Goal: Task Accomplishment & Management: Complete application form

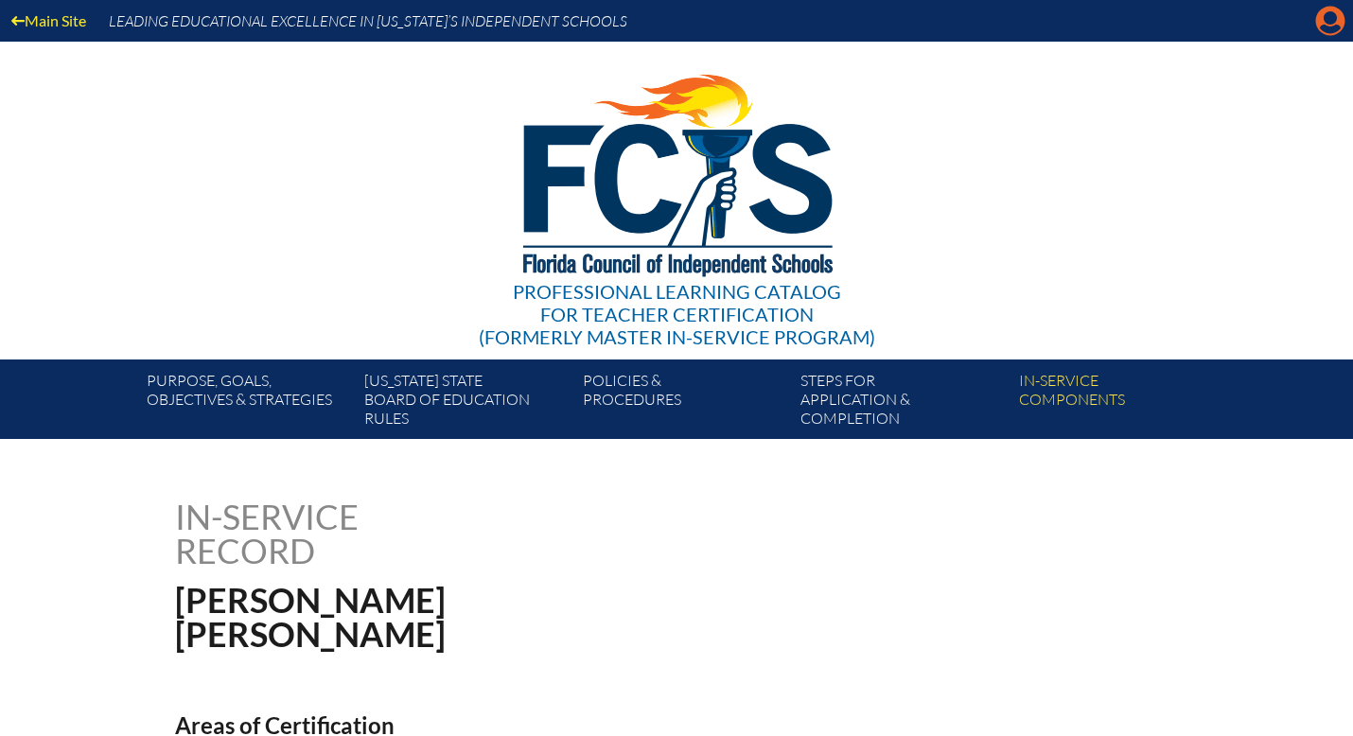
click at [1327, 15] on icon "Manage account" at bounding box center [1330, 21] width 30 height 30
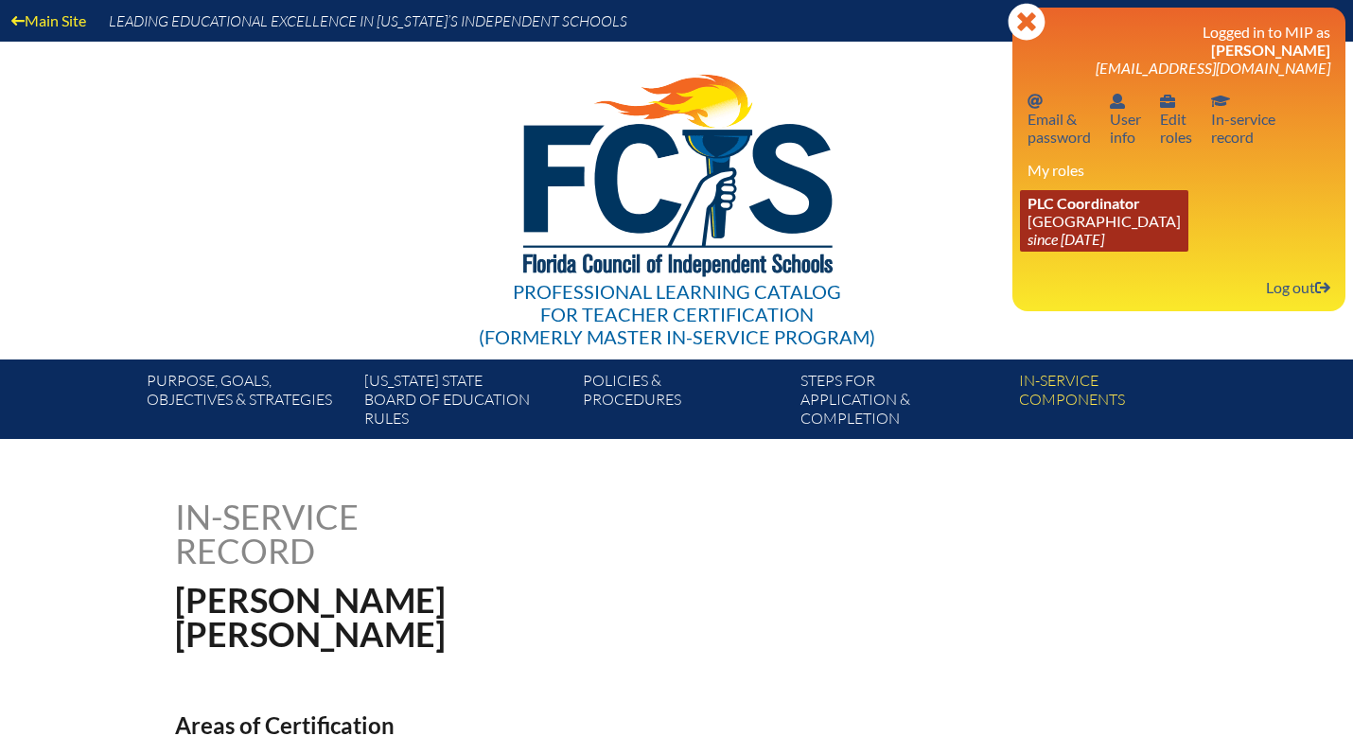
click at [1088, 218] on link "PLC Coordinator Discovery Montessori School since 2022 Jul 1" at bounding box center [1104, 220] width 168 height 61
click at [1088, 217] on link "PLC Coordinator Discovery Montessori School since 2022 Jul 1" at bounding box center [1104, 220] width 168 height 61
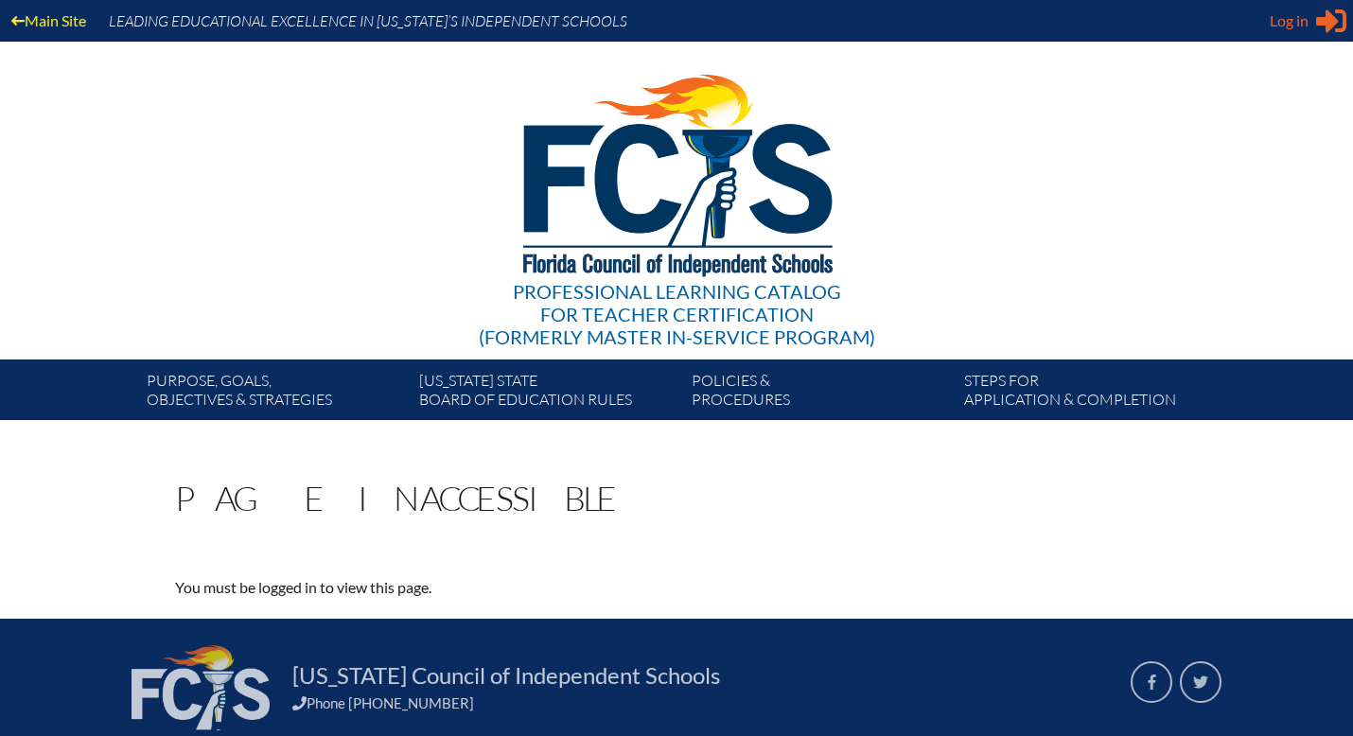
click at [1285, 26] on span "Log in" at bounding box center [1288, 20] width 39 height 23
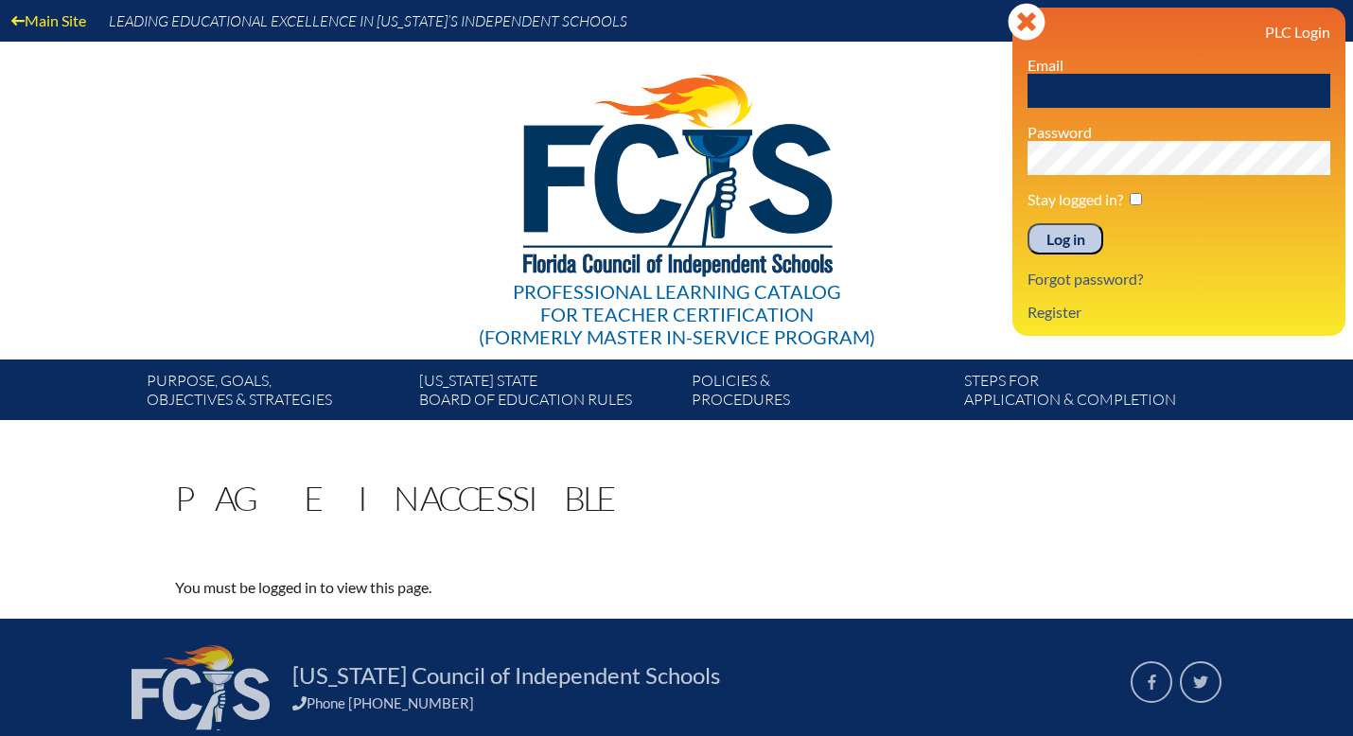
click at [1089, 91] on input "text" at bounding box center [1178, 91] width 303 height 34
type input "[EMAIL_ADDRESS][DOMAIN_NAME]"
click at [1025, 162] on div "Log in Close Sign in or register PLC Login Email houlton@thediscoveryschool.org…" at bounding box center [1178, 172] width 333 height 328
click at [1027, 223] on input "Log in" at bounding box center [1065, 239] width 76 height 32
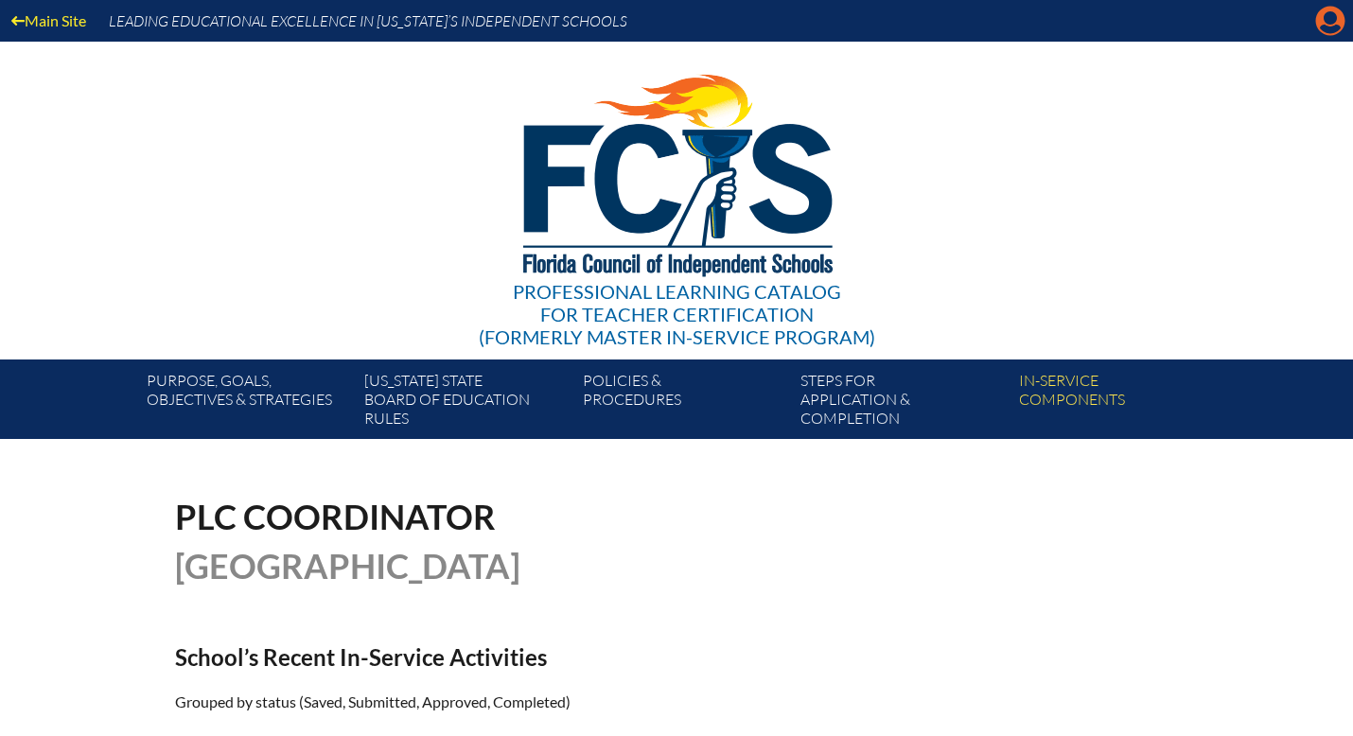
click at [1328, 29] on icon "Manage account" at bounding box center [1330, 21] width 30 height 30
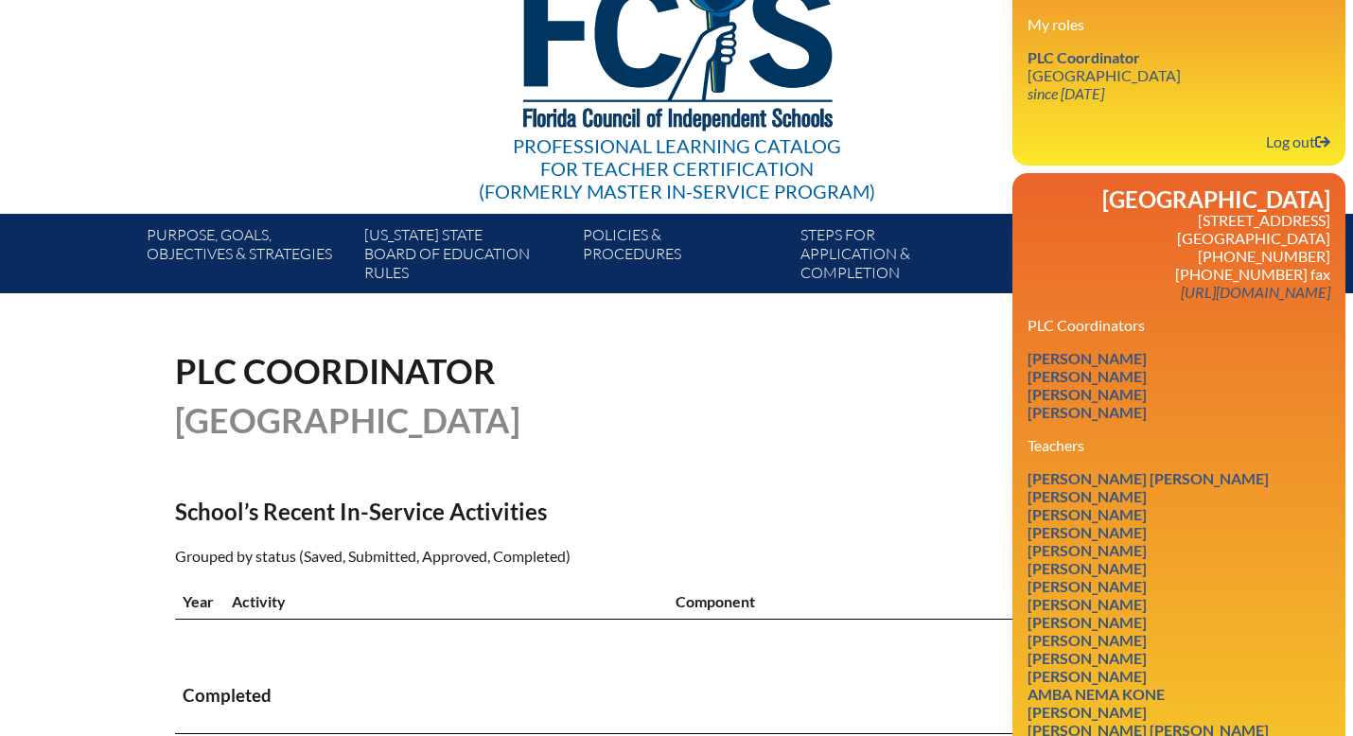
scroll to position [147, 0]
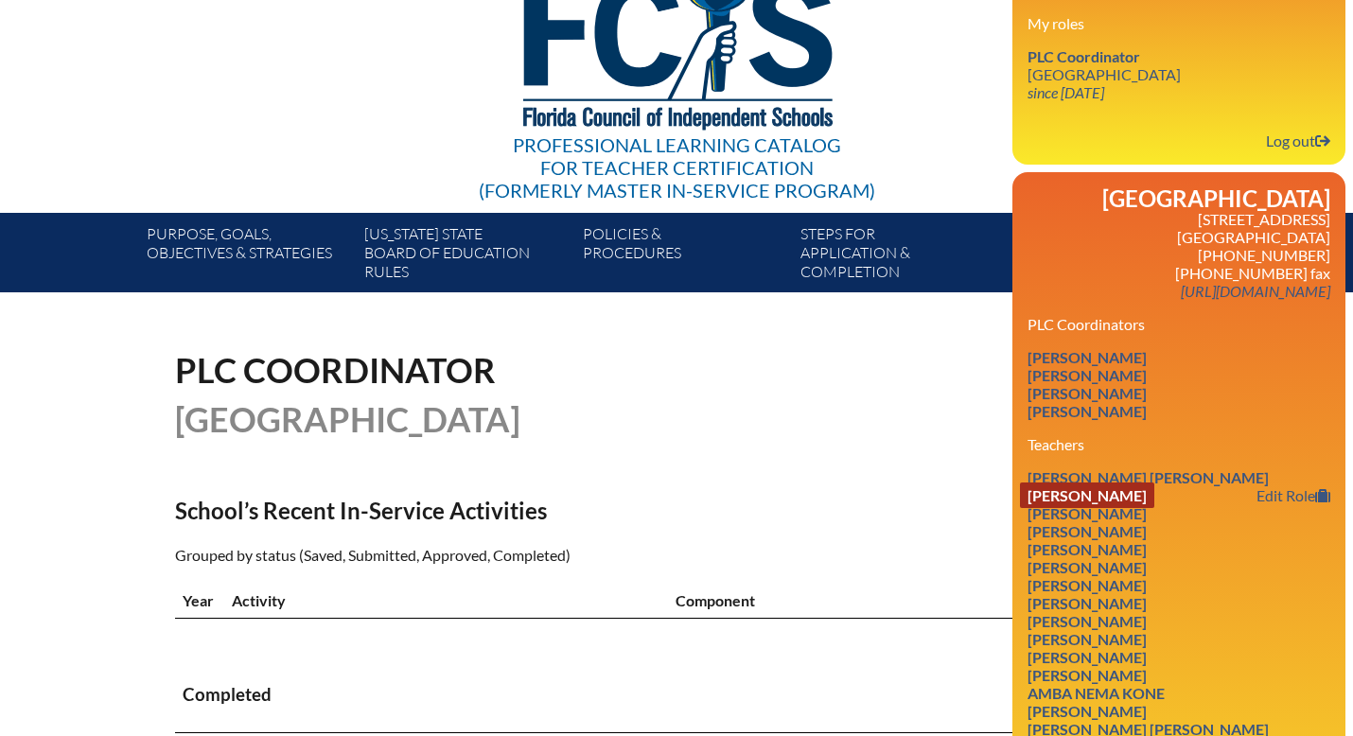
click at [1154, 508] on link "Casey Blumenthal" at bounding box center [1087, 495] width 134 height 26
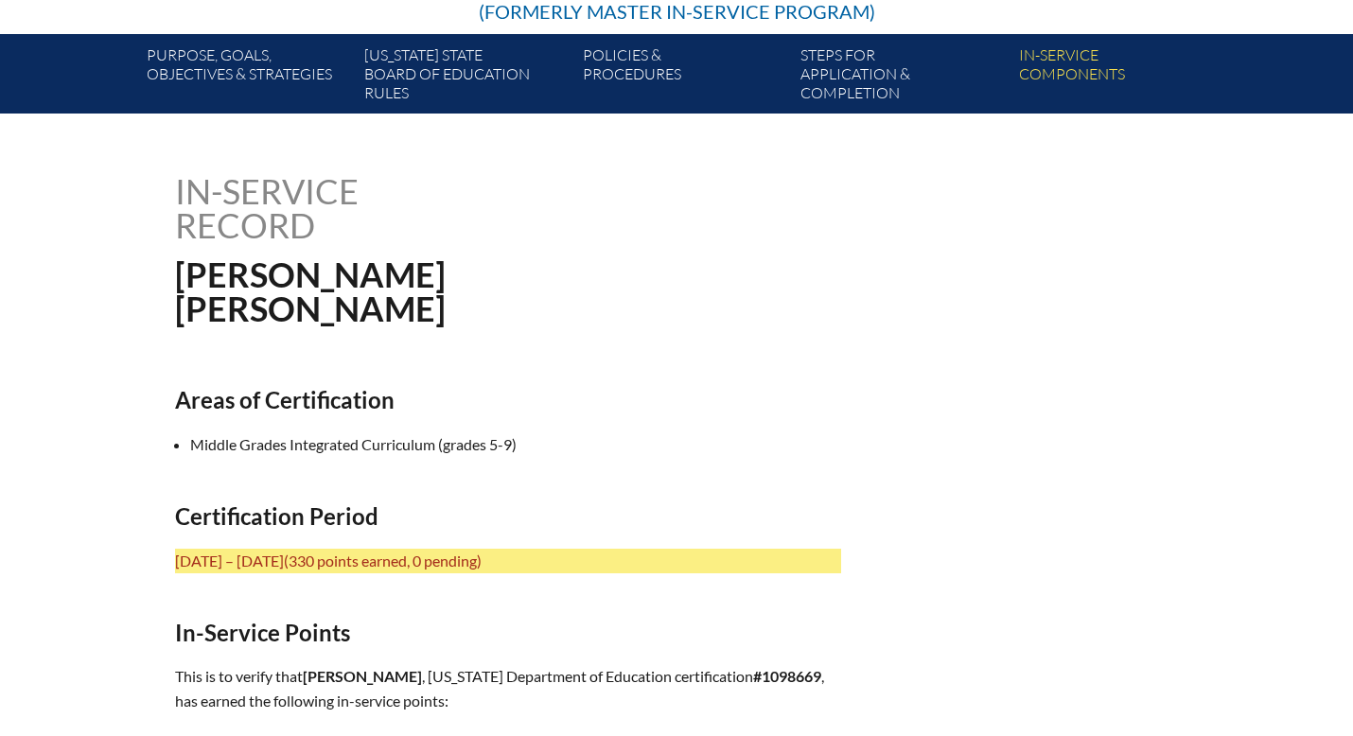
scroll to position [167, 0]
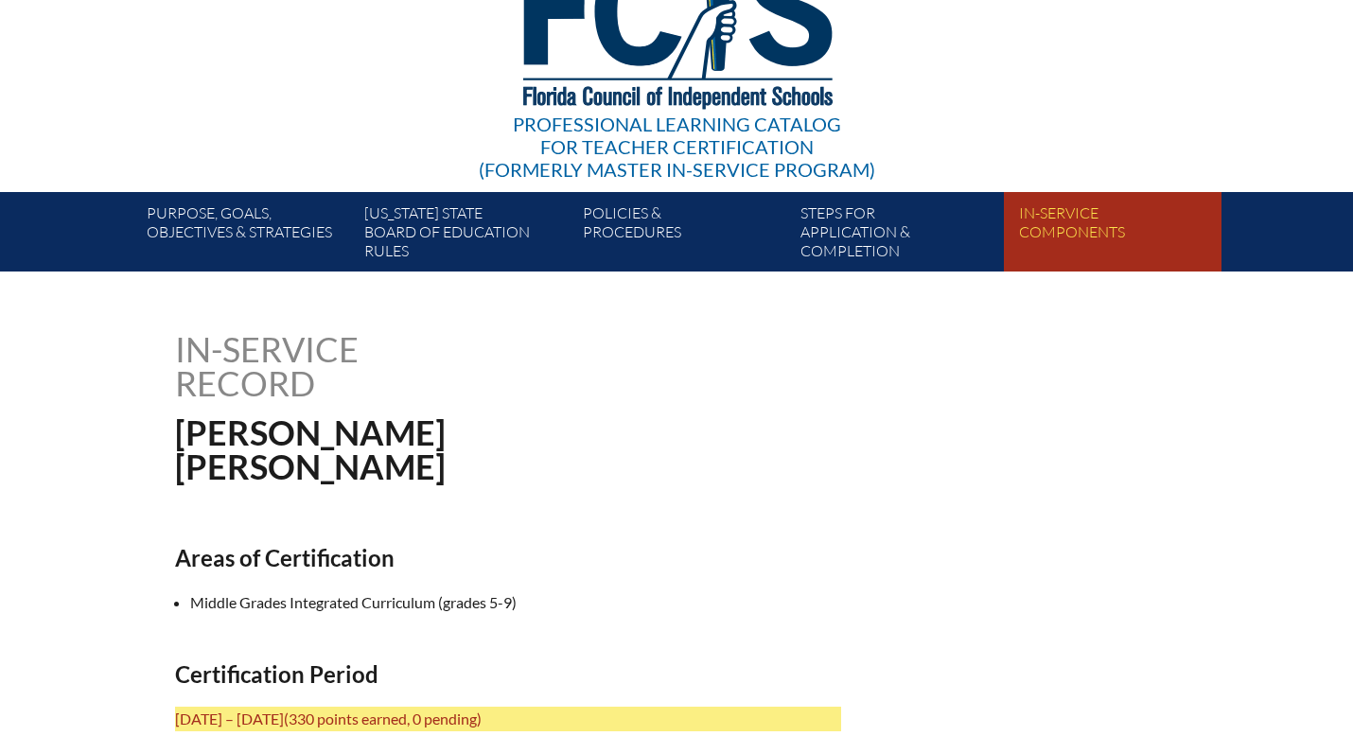
click at [1043, 227] on link "In-service components" at bounding box center [1120, 236] width 218 height 72
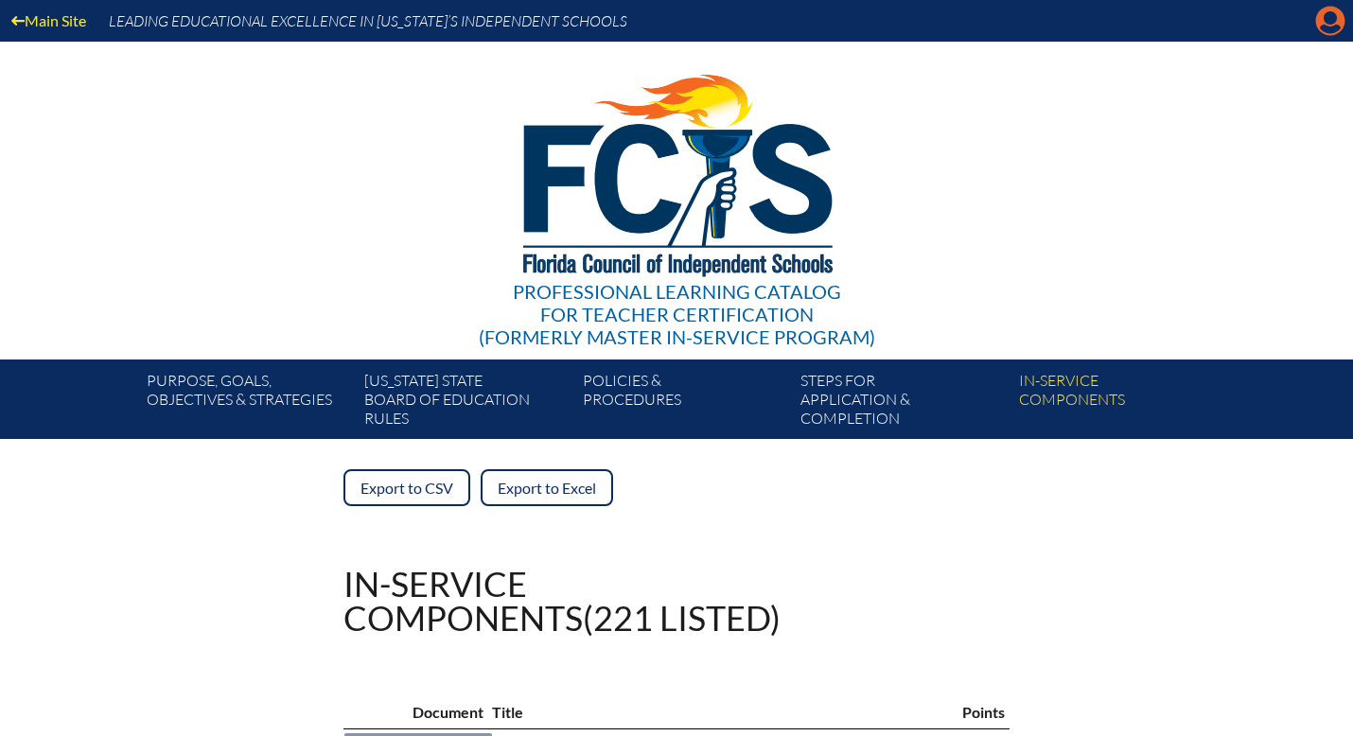
click at [1328, 27] on icon "Manage account" at bounding box center [1330, 21] width 30 height 30
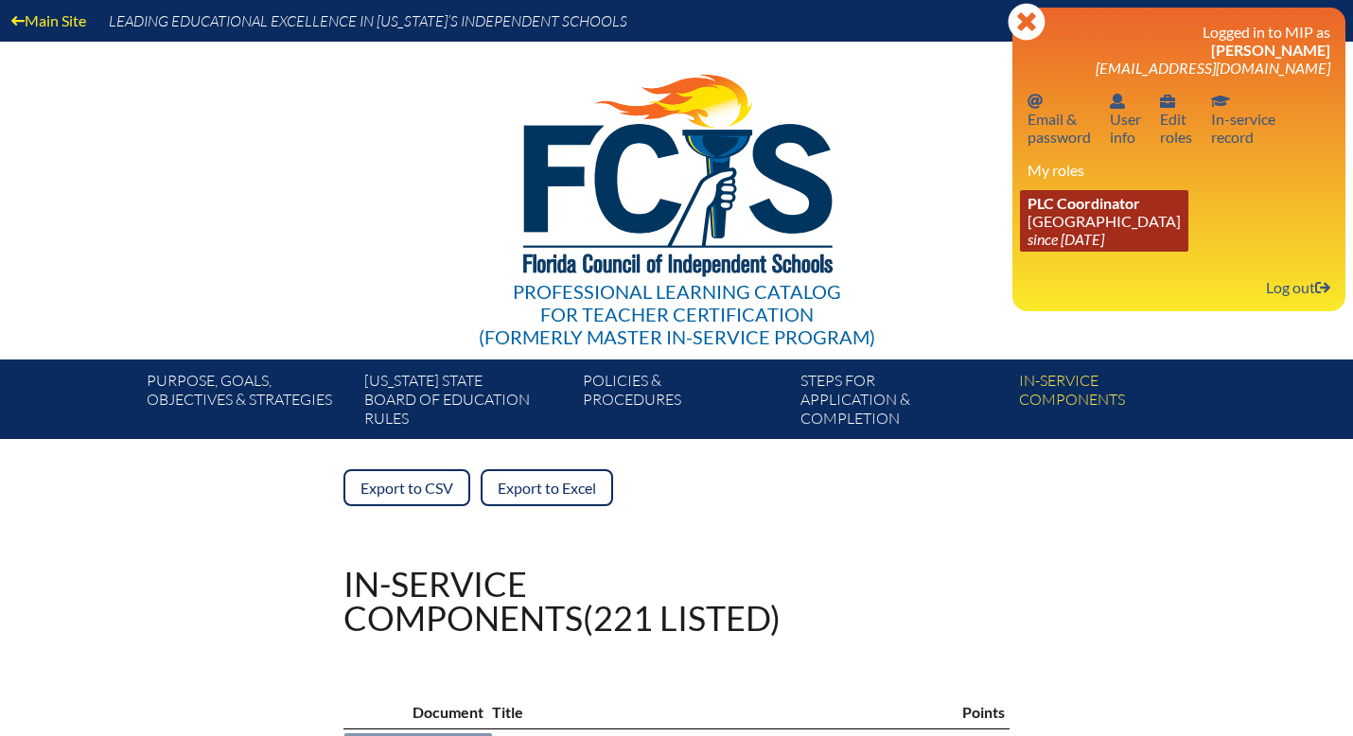
click at [1081, 238] on icon "since [DATE]" at bounding box center [1065, 239] width 77 height 18
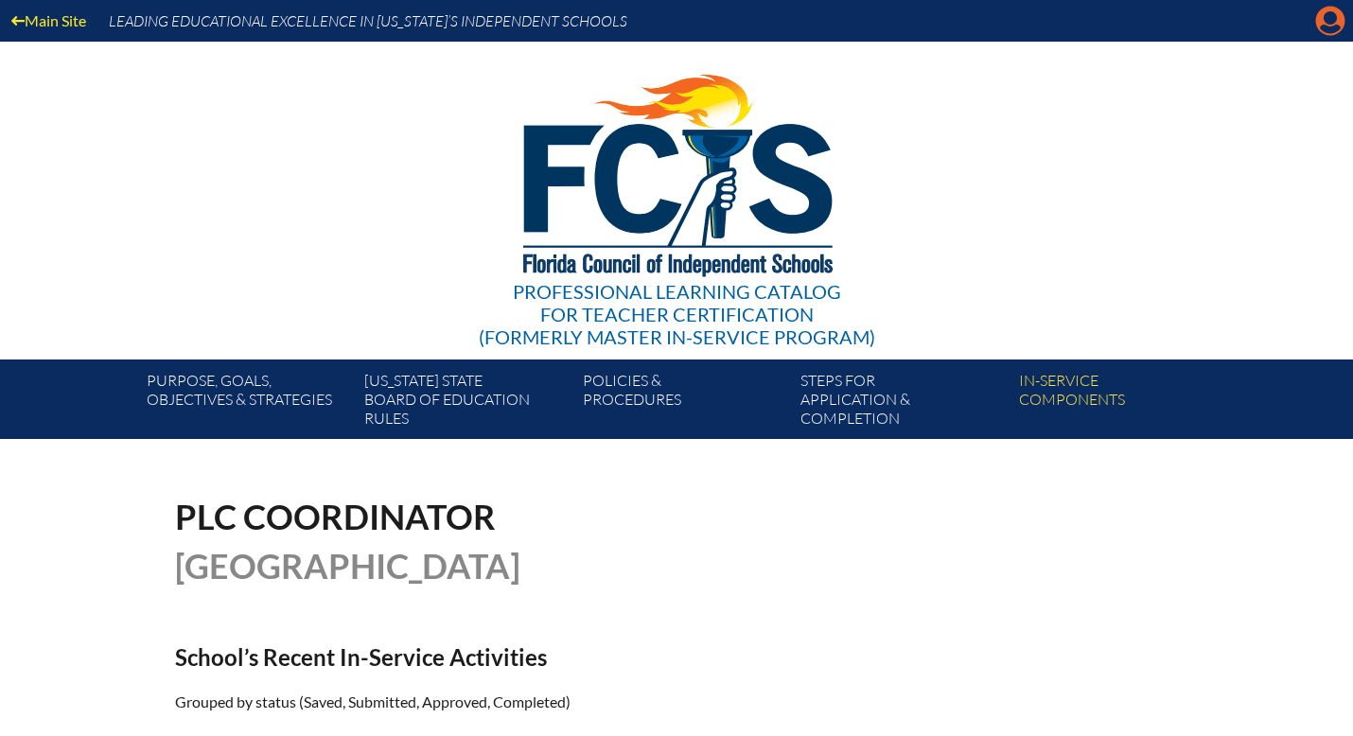
click at [1331, 22] on icon "Manage account" at bounding box center [1330, 21] width 30 height 30
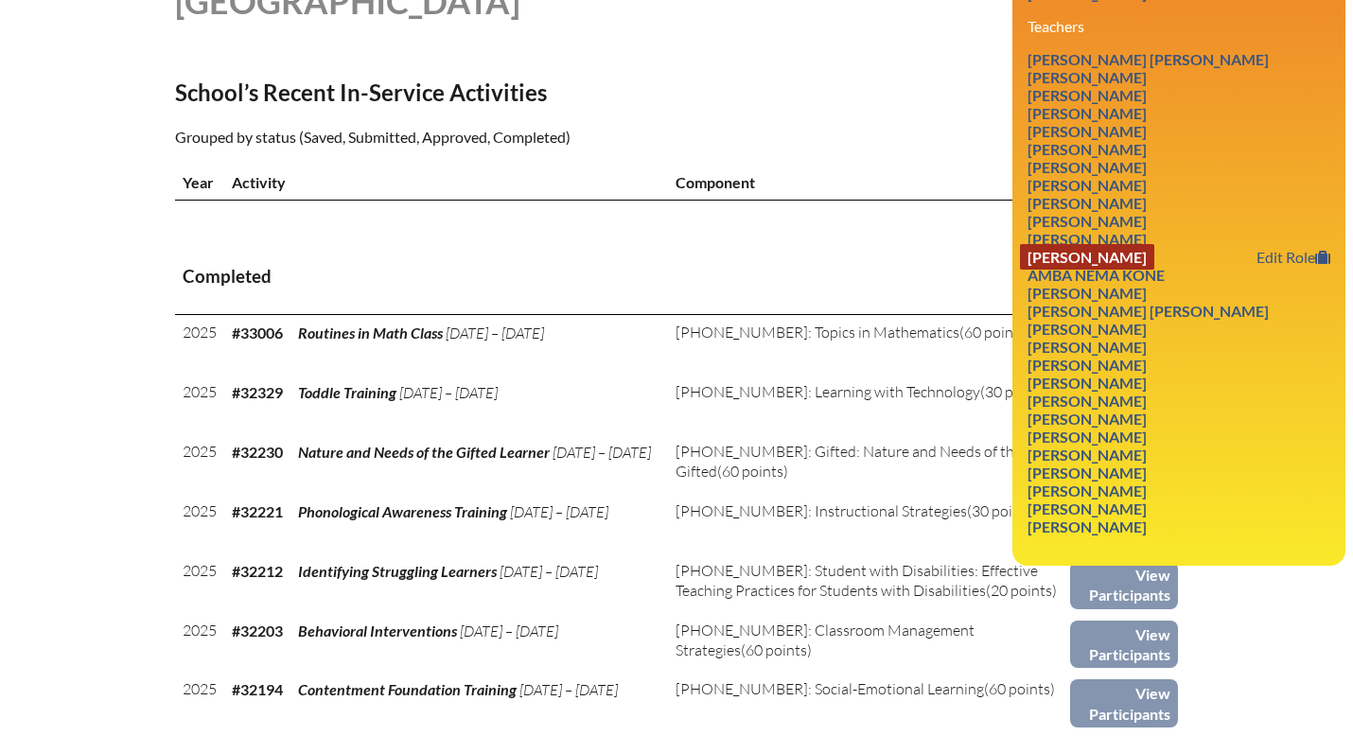
scroll to position [563, 0]
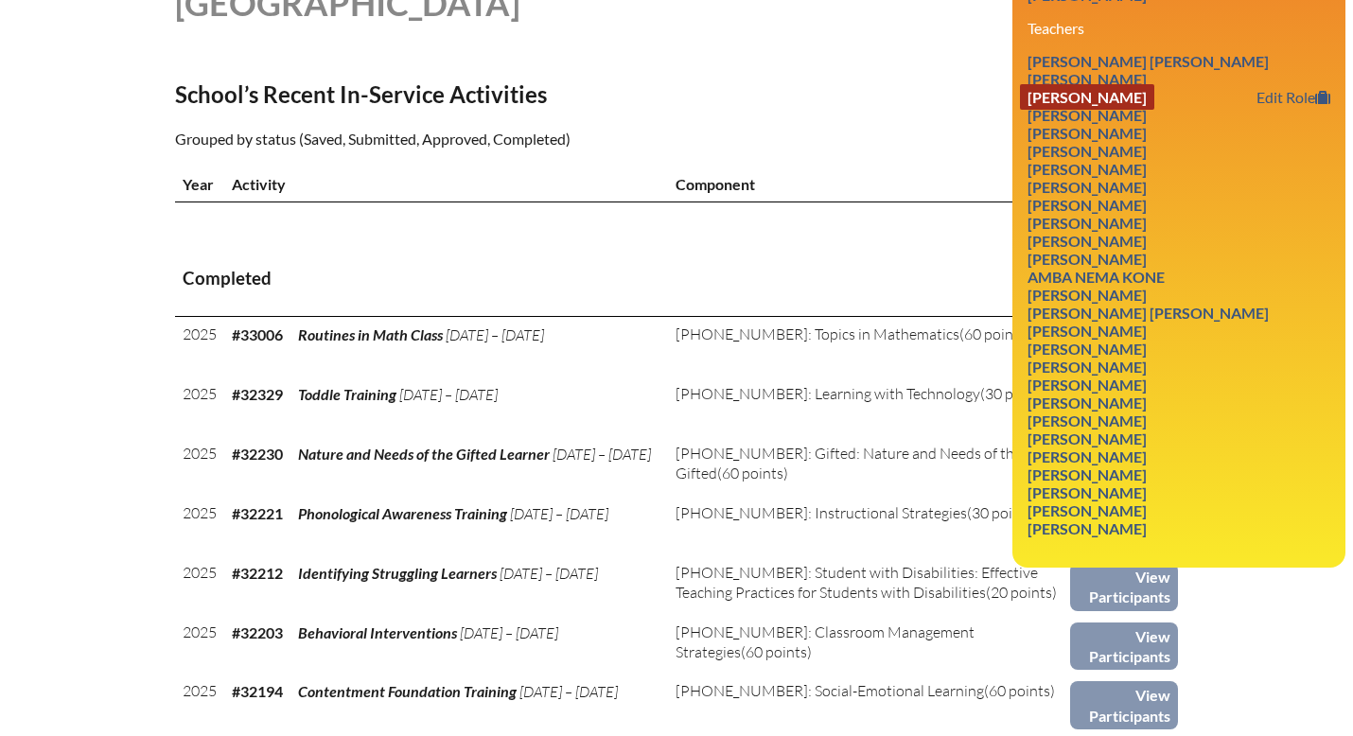
click at [1145, 108] on link "[PERSON_NAME]" at bounding box center [1087, 97] width 134 height 26
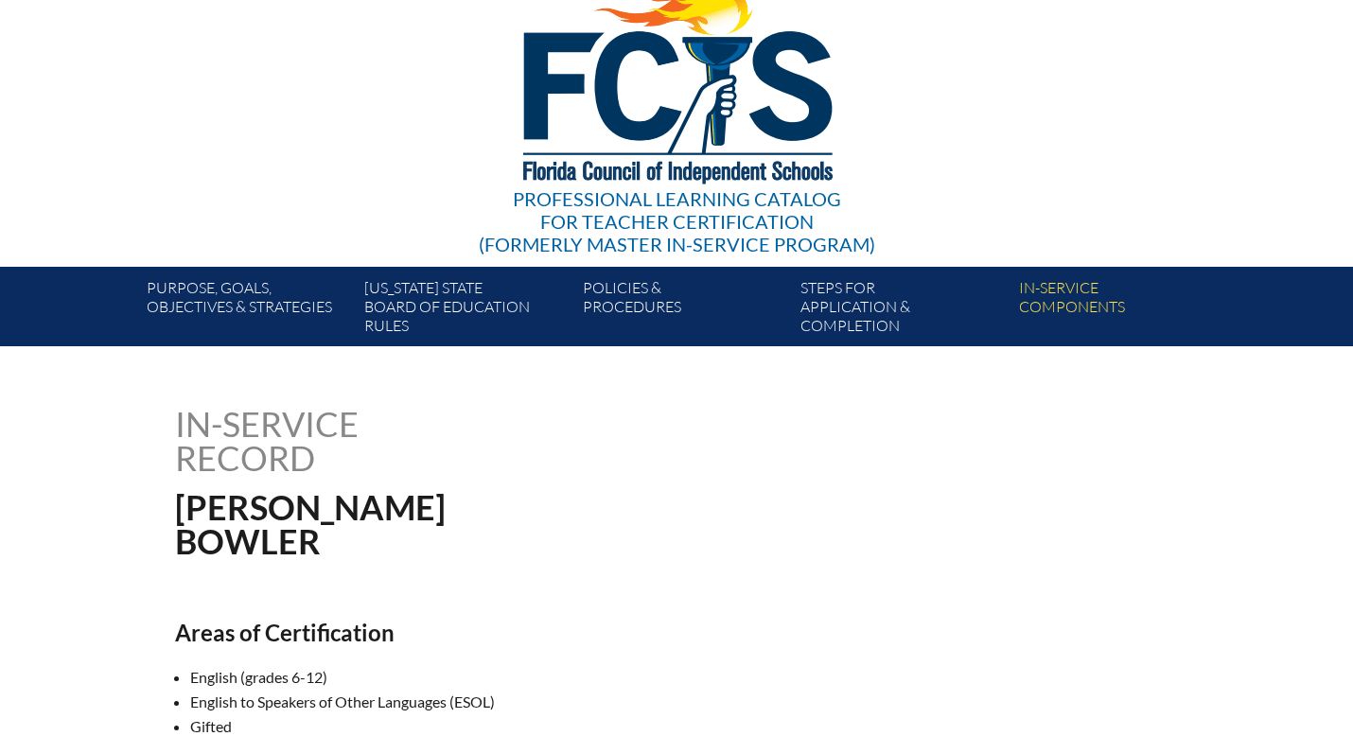
scroll to position [91, 0]
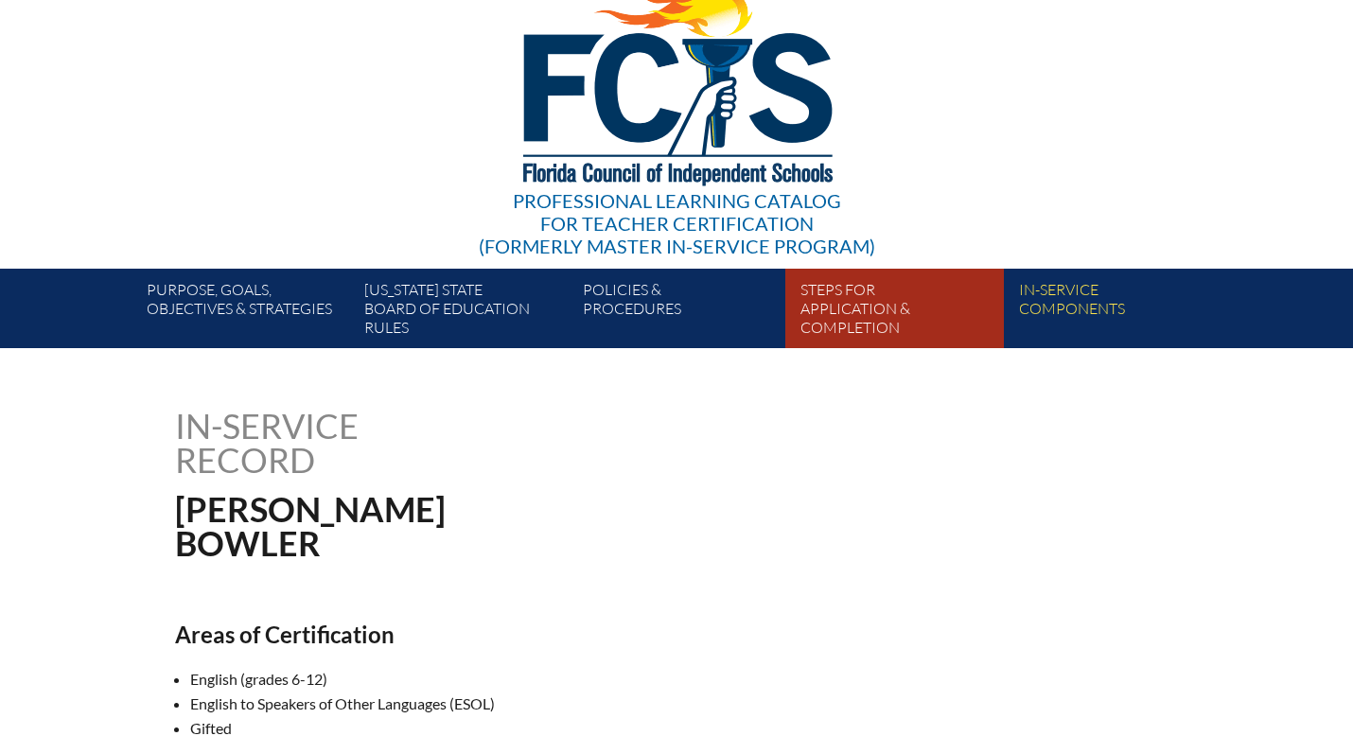
click at [873, 325] on link "Steps for application & completion" at bounding box center [902, 312] width 218 height 72
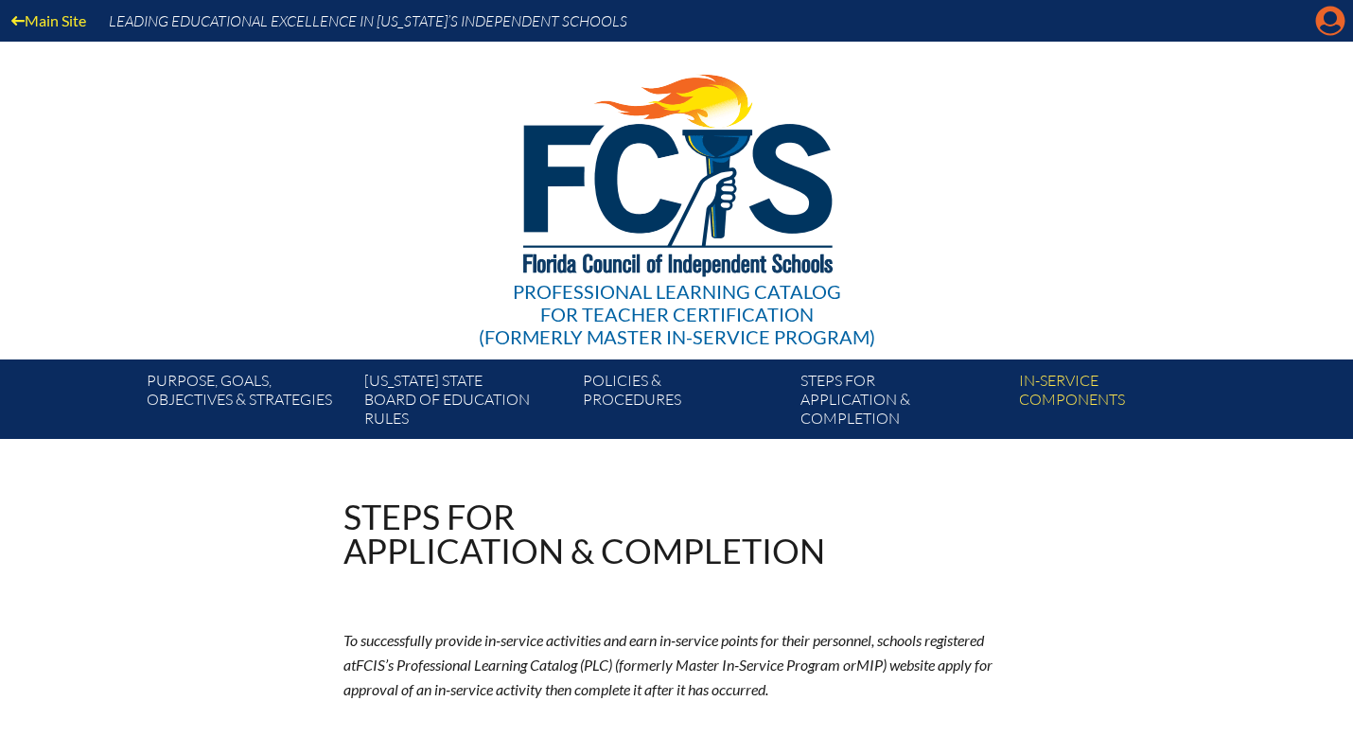
click at [1333, 22] on icon "Manage account" at bounding box center [1330, 21] width 30 height 30
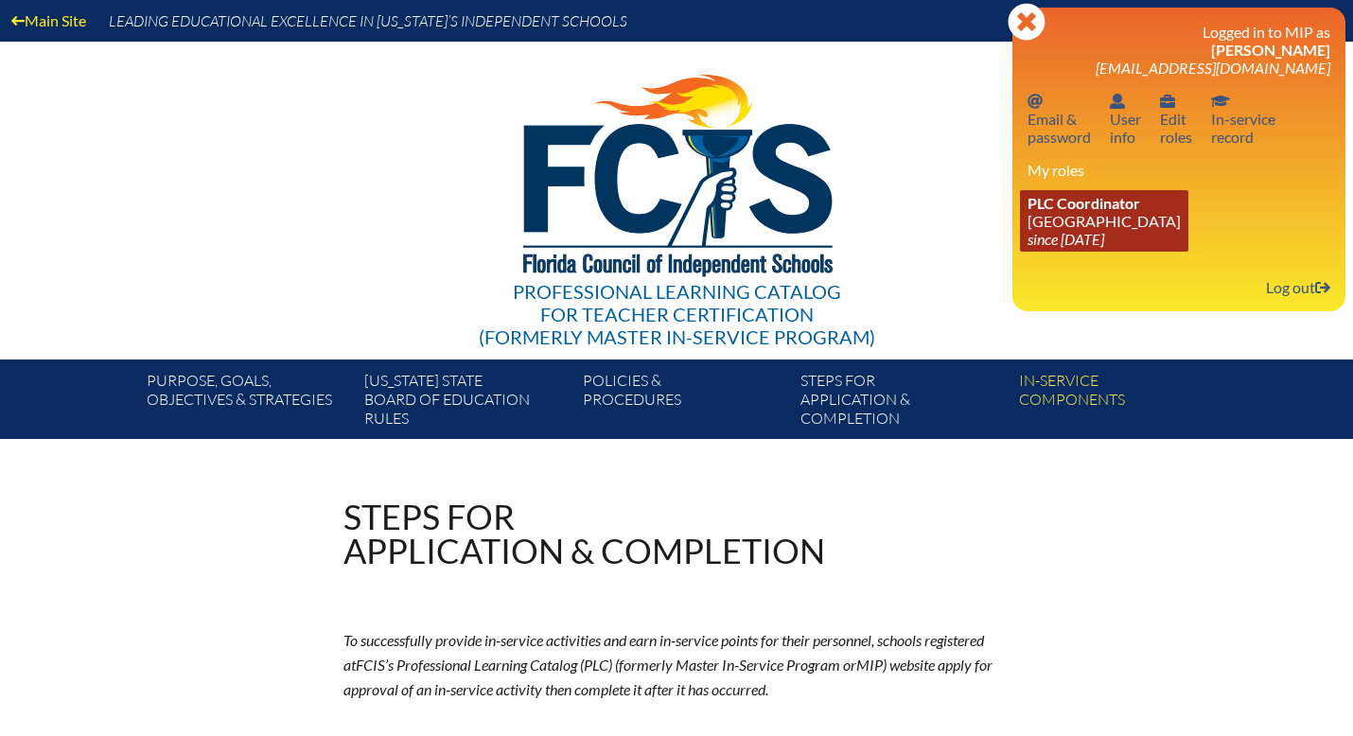
click at [1086, 216] on link "PLC Coordinator Discovery Montessori School since 2022 Jul 1" at bounding box center [1104, 220] width 168 height 61
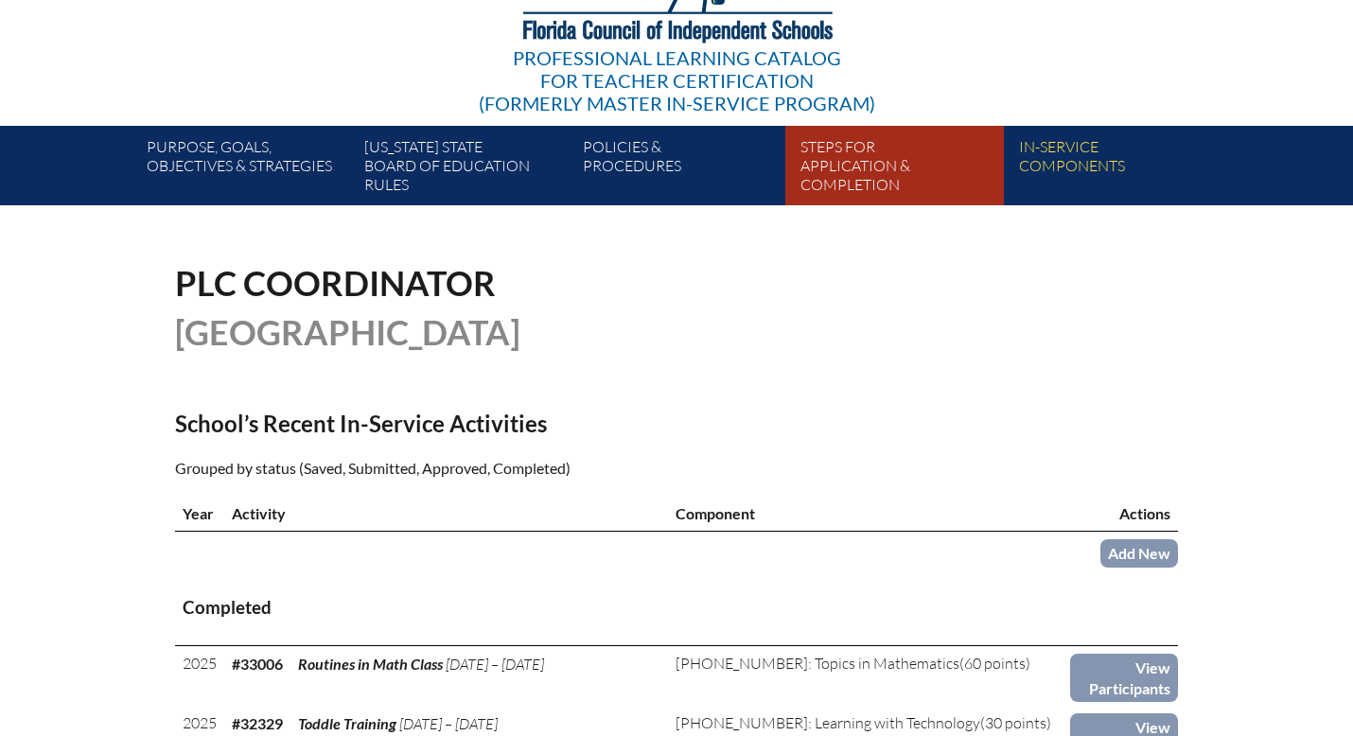
scroll to position [298, 0]
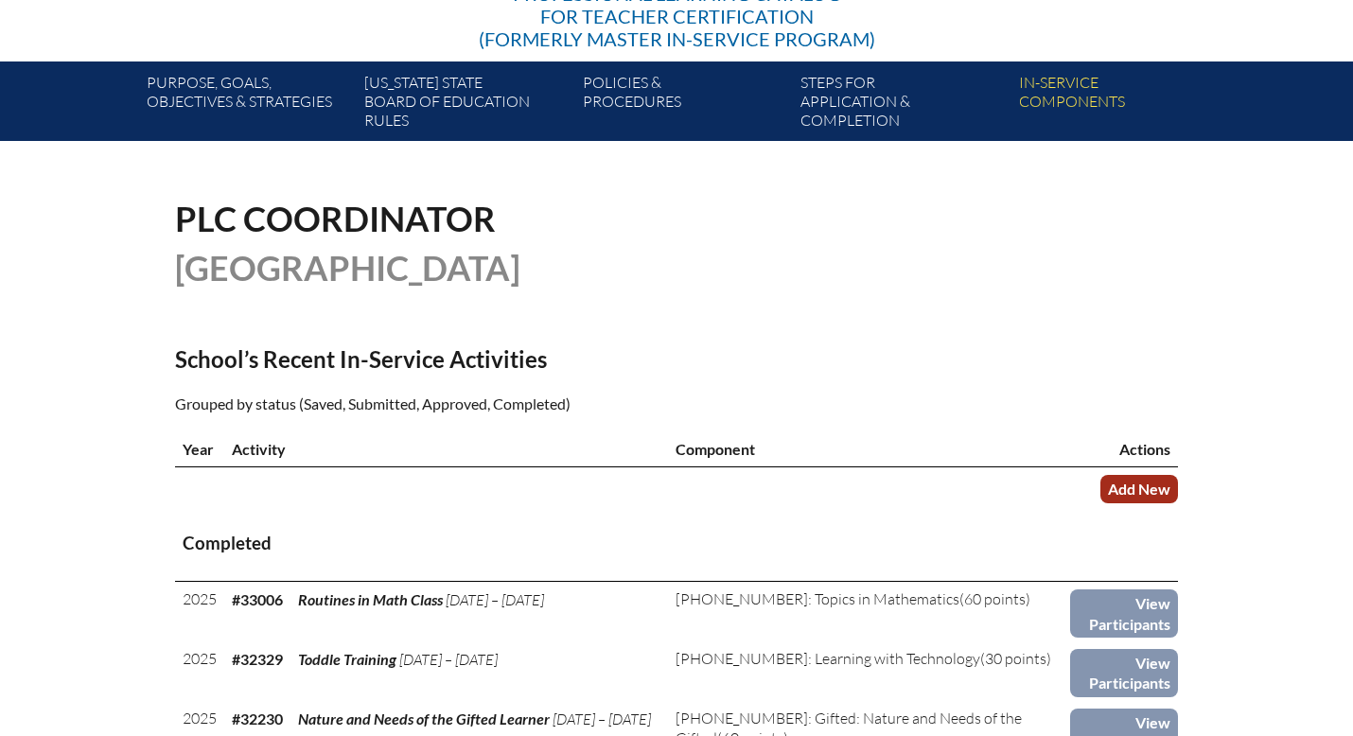
click at [1134, 485] on link "Add New" at bounding box center [1139, 488] width 78 height 27
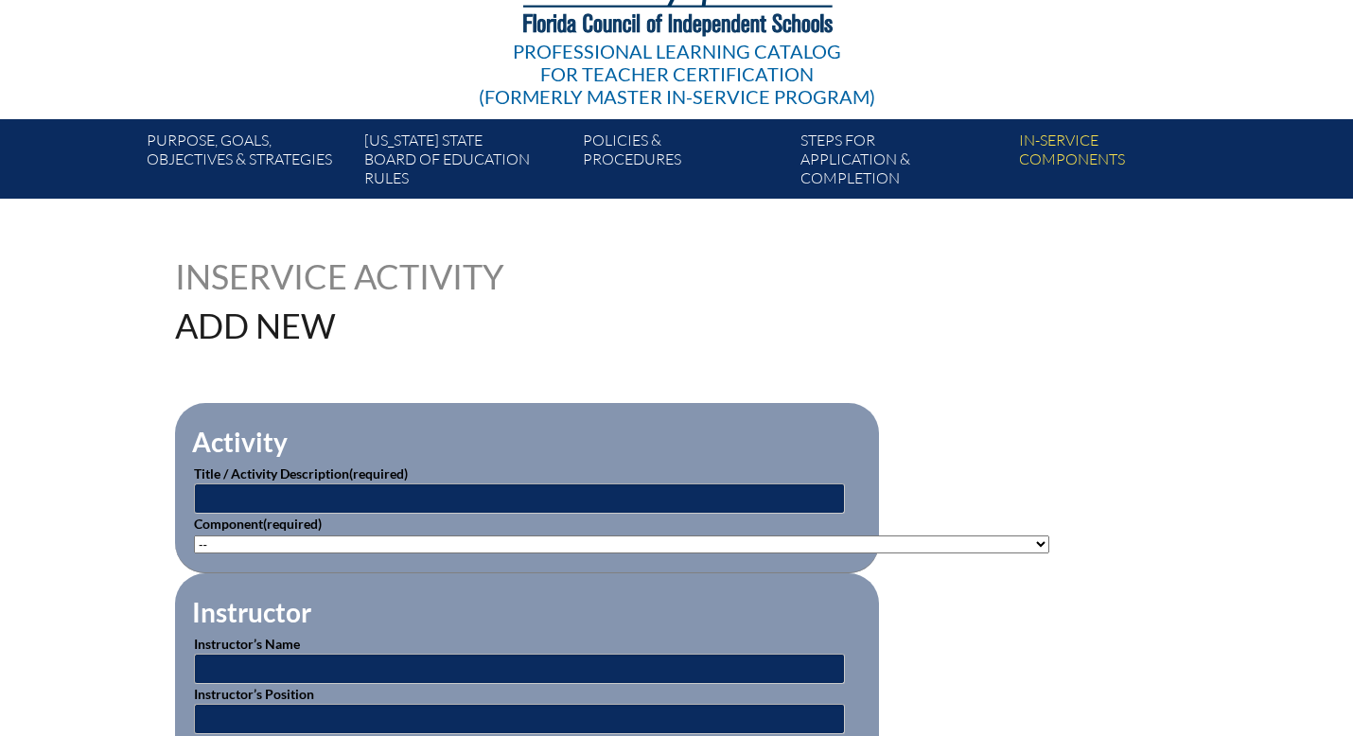
scroll to position [269, 0]
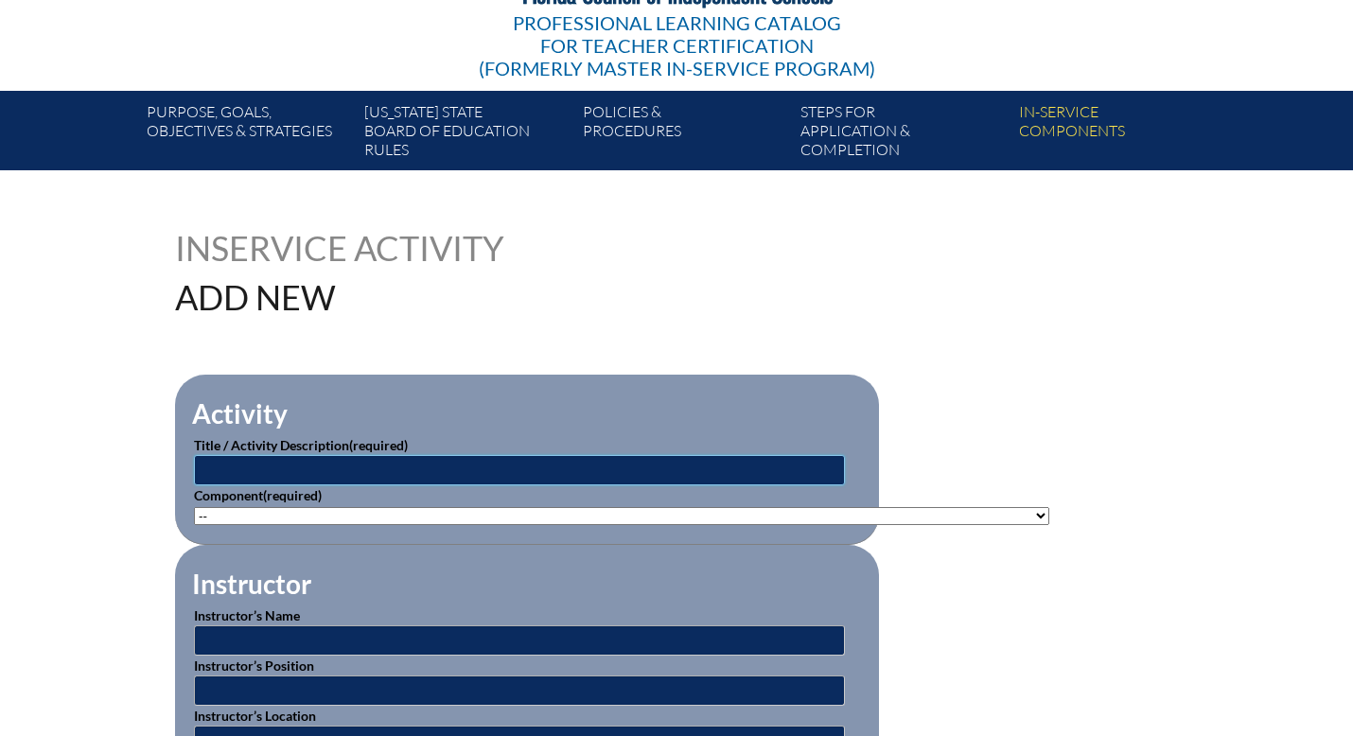
click at [511, 466] on input "text" at bounding box center [519, 470] width 651 height 30
type input "Students with Disabilities"
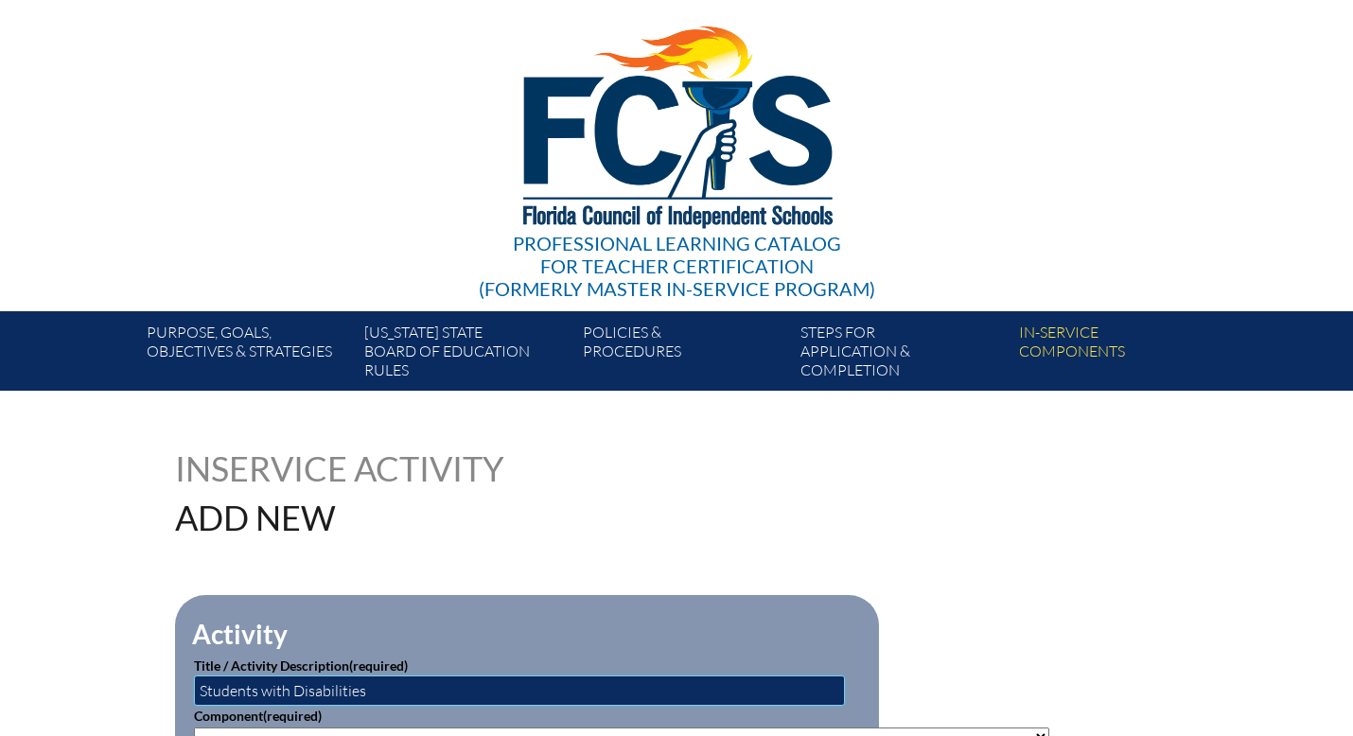
scroll to position [0, 0]
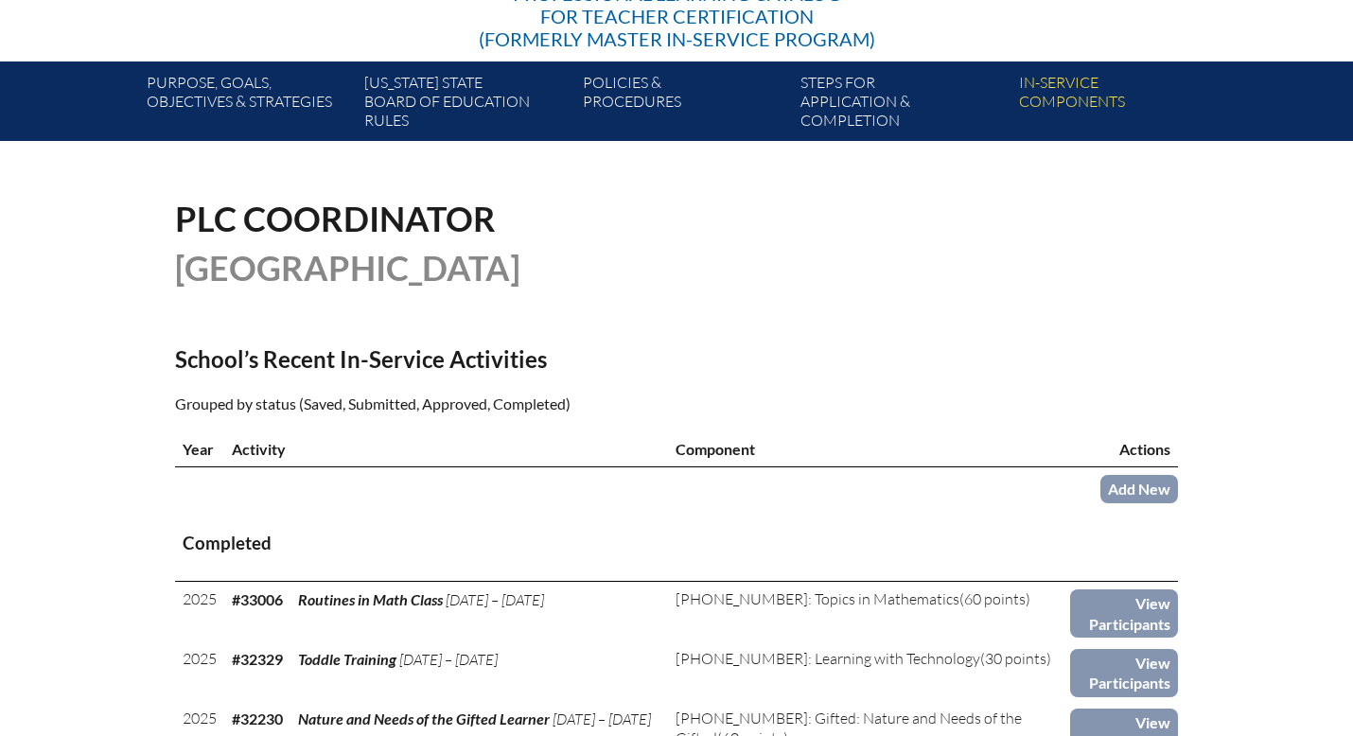
scroll to position [298, 0]
